Goal: Task Accomplishment & Management: Manage account settings

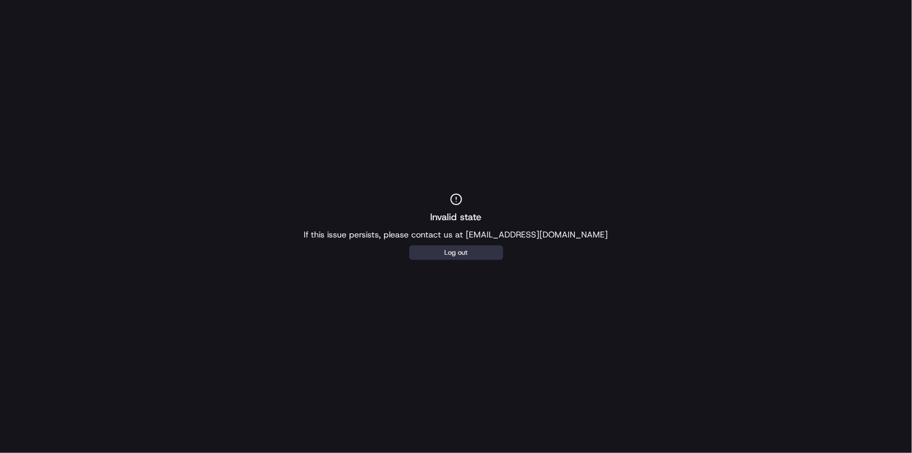
click at [460, 256] on button "Log out" at bounding box center [456, 252] width 94 height 15
